Goal: Book appointment/travel/reservation

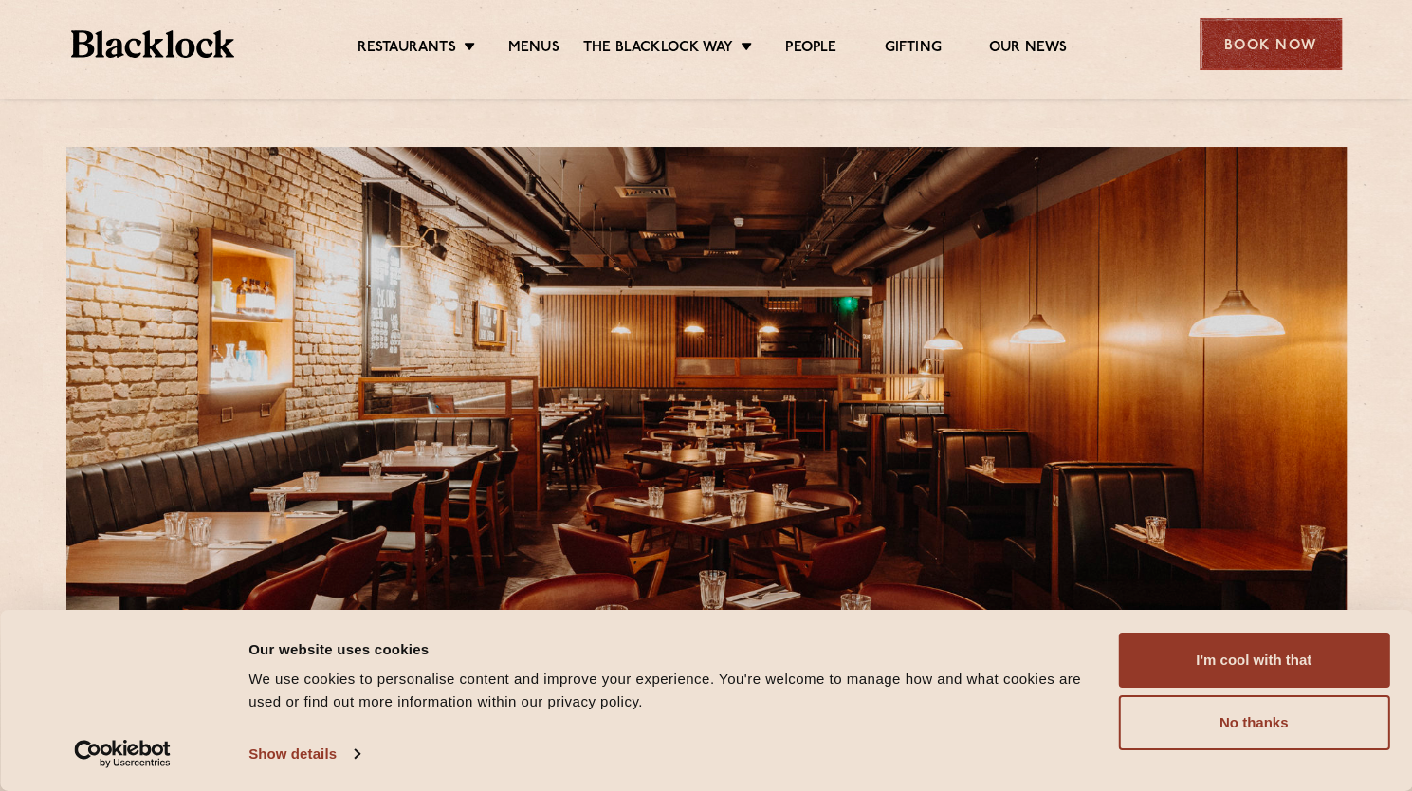
click at [1246, 19] on div "Book Now" at bounding box center [1271, 44] width 142 height 52
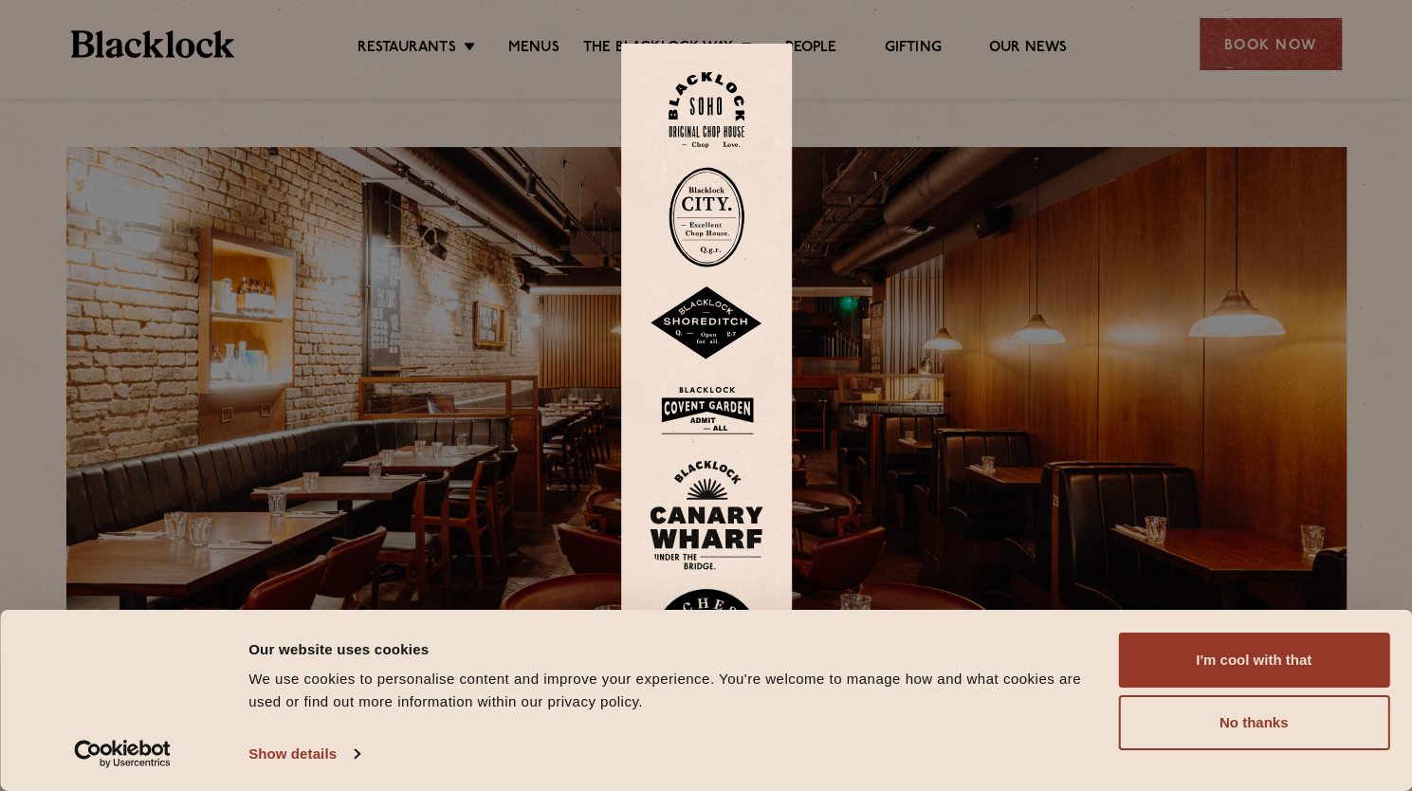
click at [1256, 42] on div at bounding box center [706, 395] width 1412 height 791
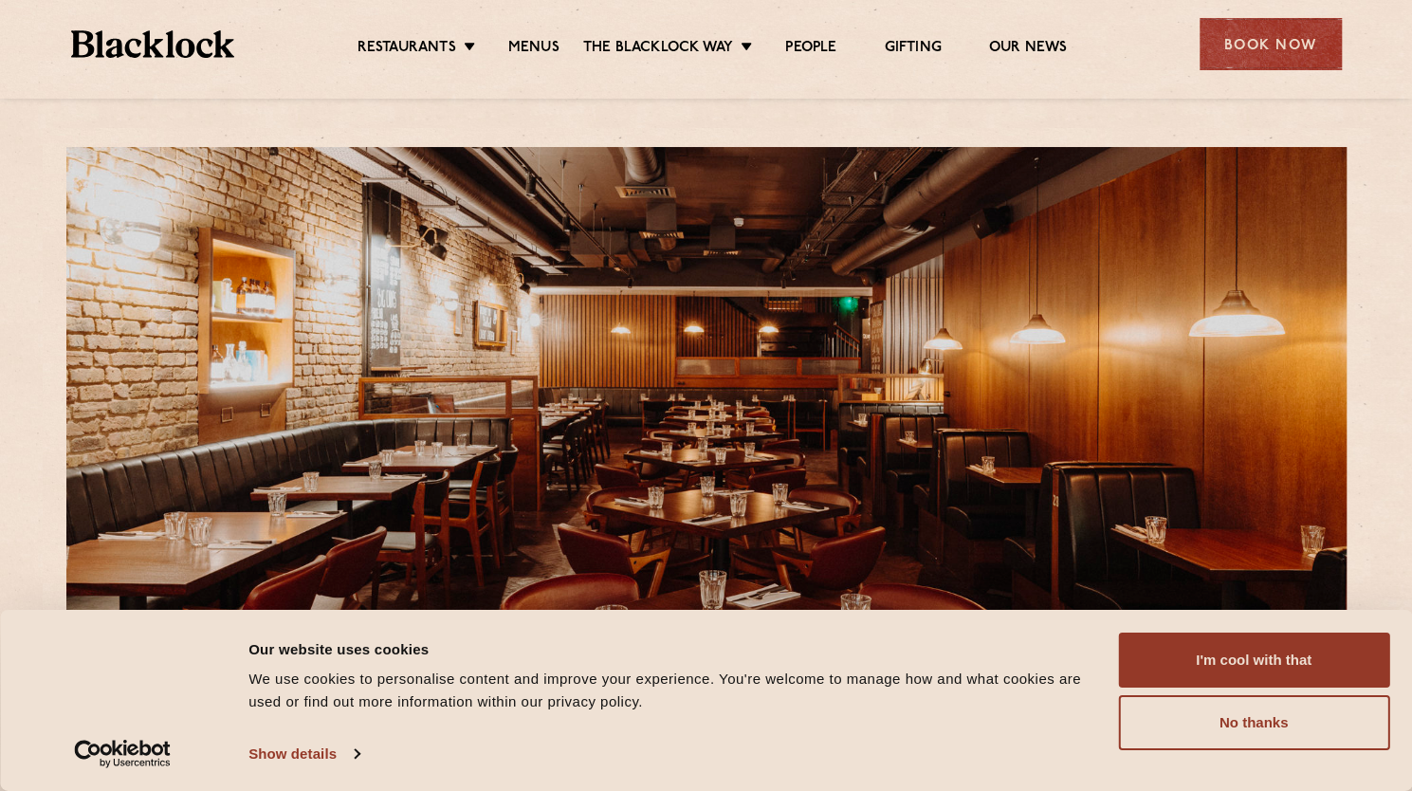
click at [1256, 42] on div "Book Now" at bounding box center [1271, 44] width 142 height 52
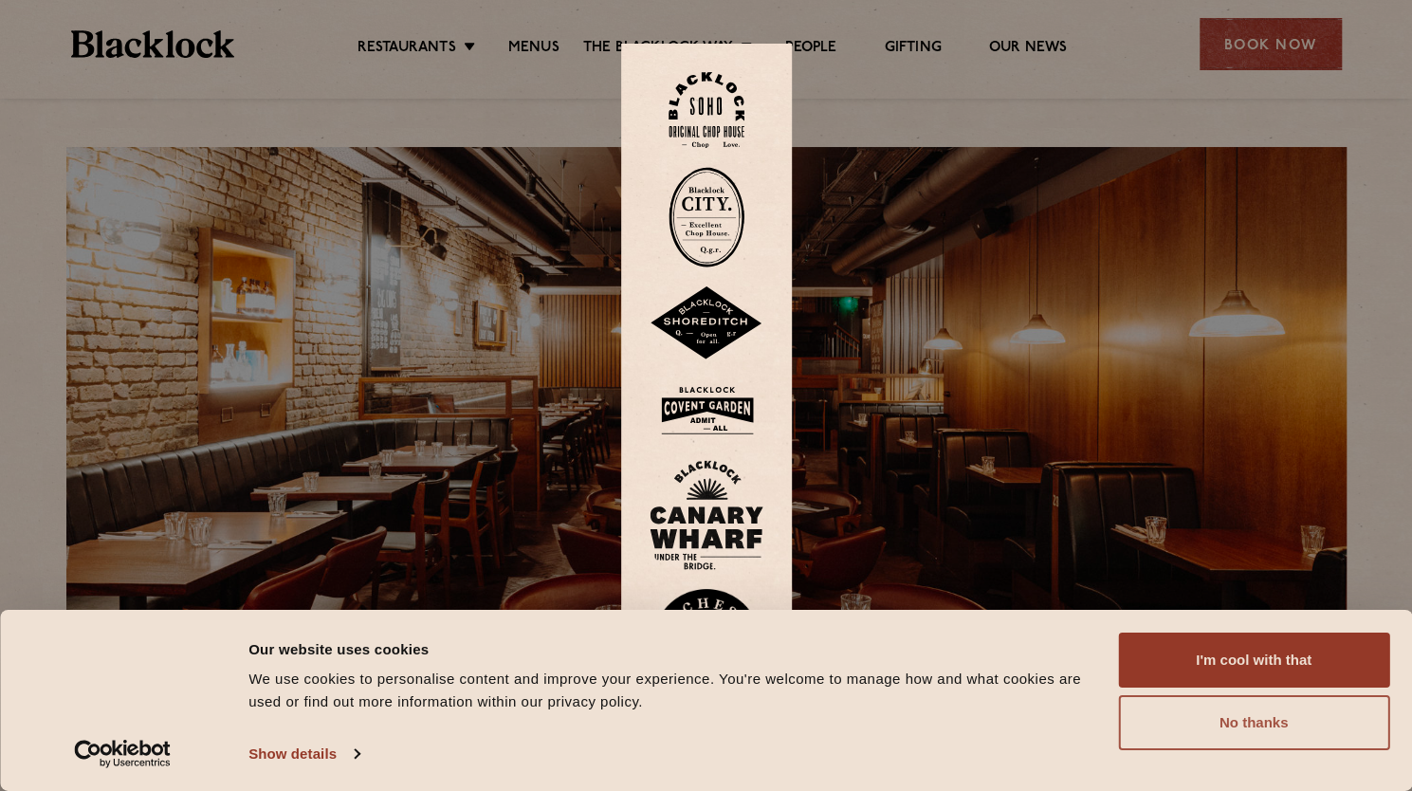
click at [1257, 724] on button "No thanks" at bounding box center [1253, 722] width 271 height 55
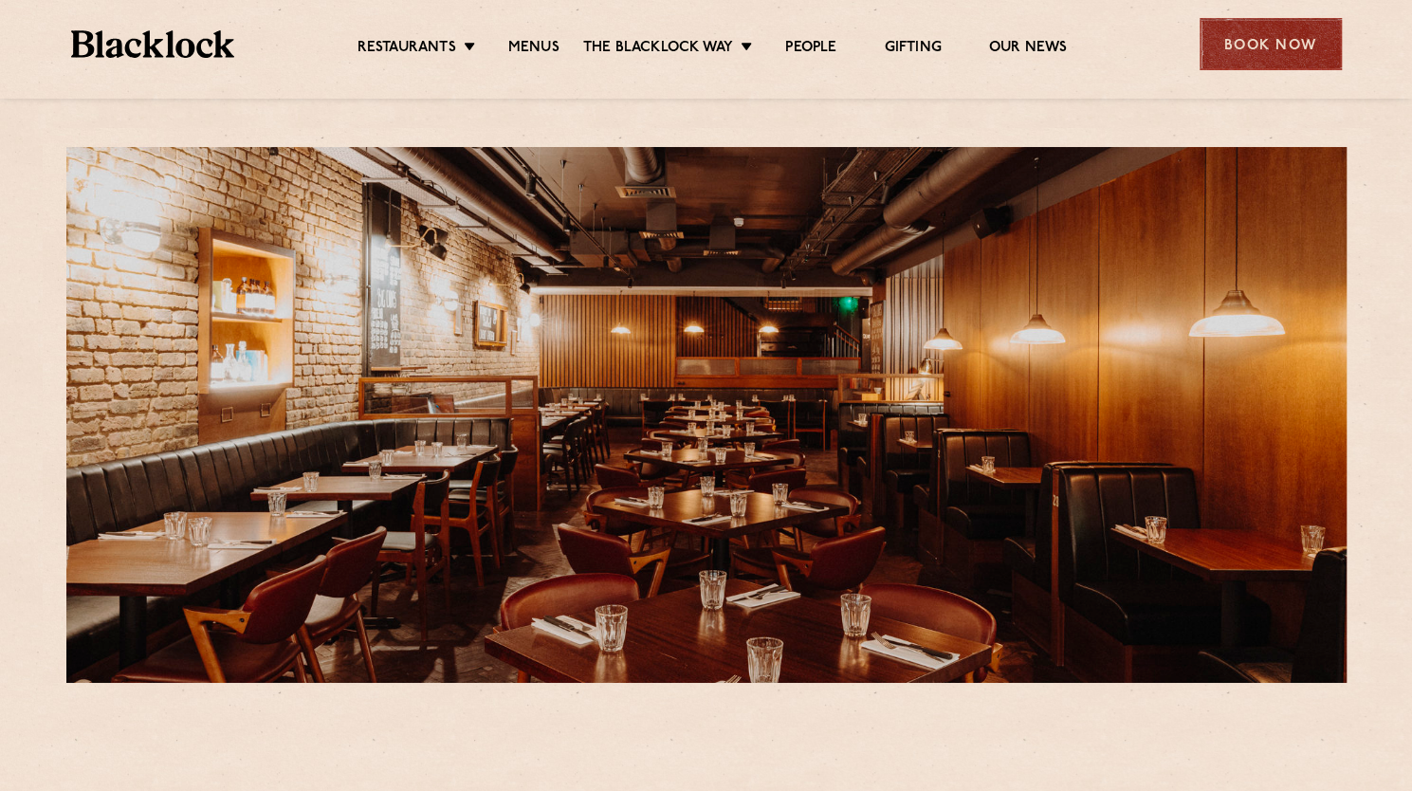
click at [1313, 41] on div "Book Now" at bounding box center [1271, 44] width 142 height 52
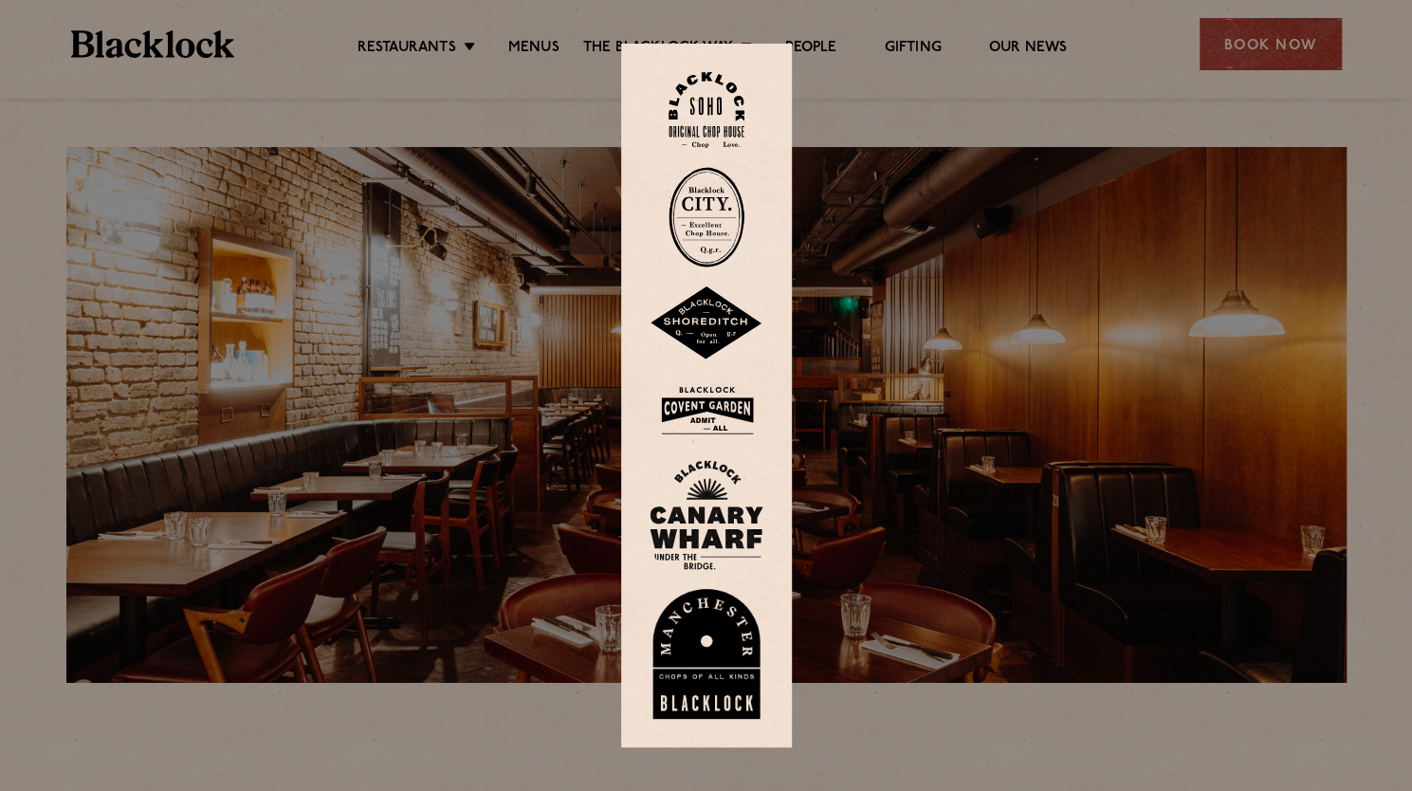
click at [726, 405] on img at bounding box center [707, 410] width 114 height 62
